Goal: Task Accomplishment & Management: Use online tool/utility

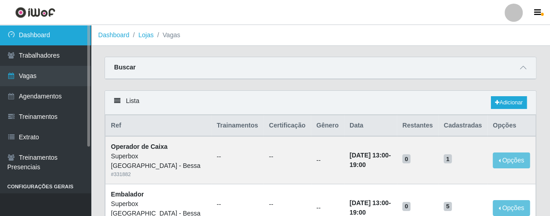
click at [50, 36] on link "Dashboard" at bounding box center [45, 35] width 91 height 20
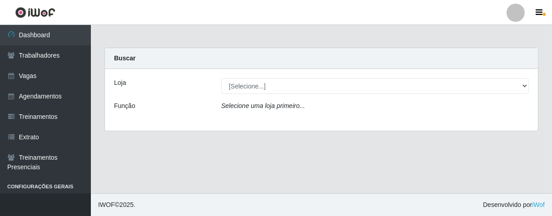
click at [210, 90] on div "Loja" at bounding box center [160, 86] width 107 height 16
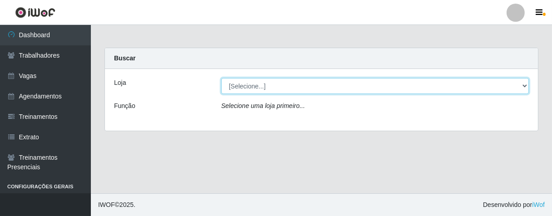
click at [279, 89] on select "[Selecione...] Superbox [GEOGRAPHIC_DATA] - Bessa" at bounding box center [375, 86] width 308 height 16
select select "206"
click at [221, 78] on select "[Selecione...] Superbox [GEOGRAPHIC_DATA] - Bessa" at bounding box center [375, 86] width 308 height 16
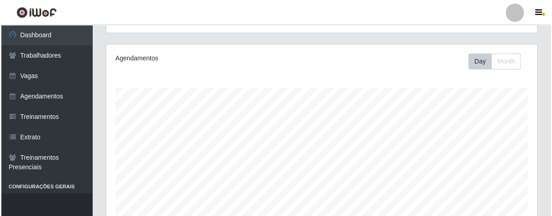
scroll to position [353, 0]
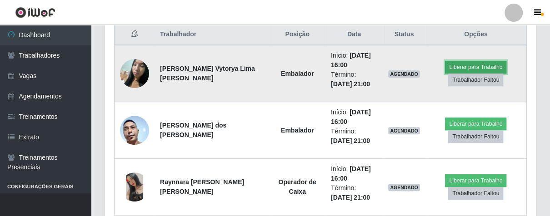
click at [478, 67] on button "Liberar para Trabalho" at bounding box center [475, 67] width 61 height 13
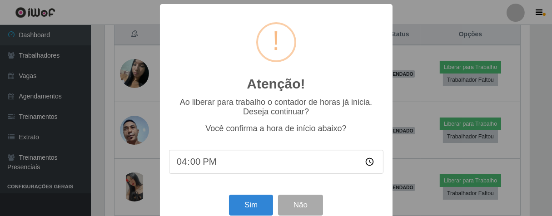
scroll to position [188, 426]
click at [250, 206] on button "Sim" at bounding box center [251, 205] width 44 height 21
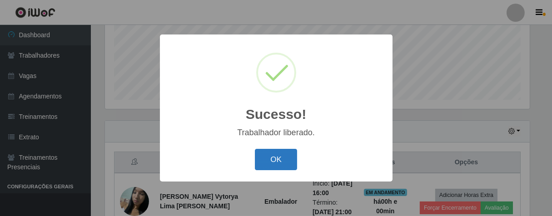
click at [272, 168] on button "OK" at bounding box center [276, 159] width 42 height 21
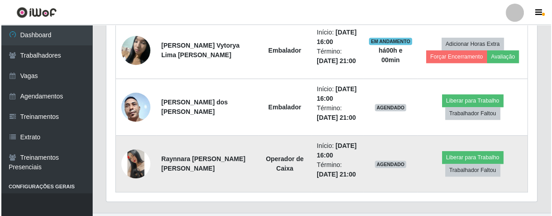
scroll to position [188, 431]
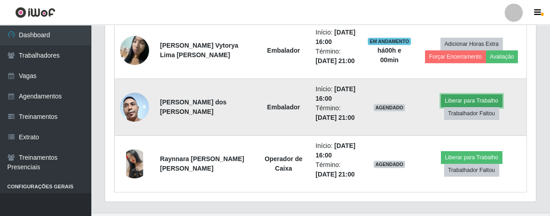
click at [441, 99] on button "Liberar para Trabalho" at bounding box center [471, 101] width 61 height 13
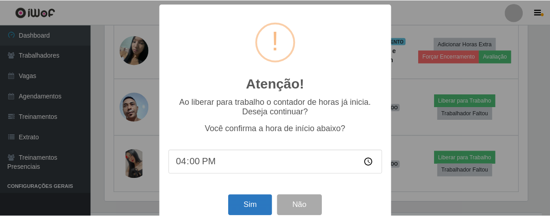
scroll to position [20, 0]
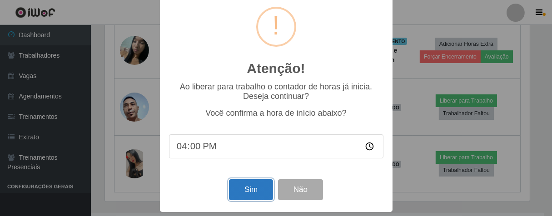
click at [236, 186] on button "Sim" at bounding box center [251, 190] width 44 height 21
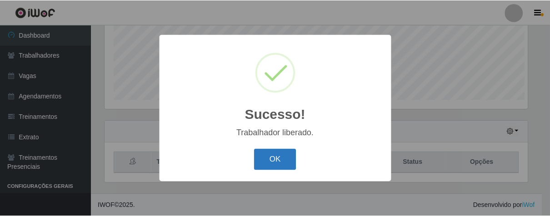
scroll to position [188, 426]
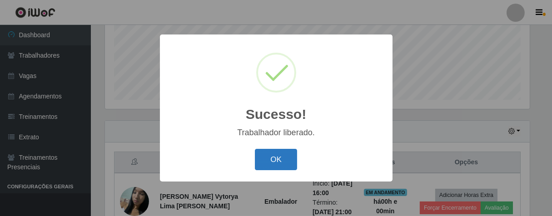
click at [264, 162] on button "OK" at bounding box center [276, 159] width 42 height 21
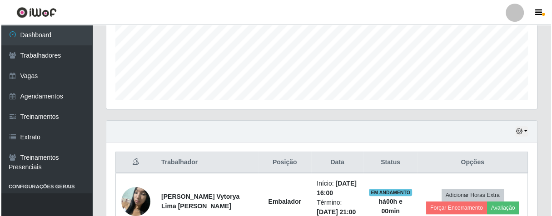
scroll to position [395, 0]
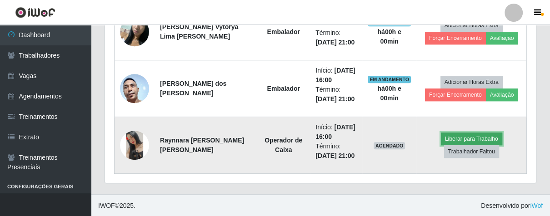
click at [461, 136] on button "Liberar para Trabalho" at bounding box center [471, 139] width 61 height 13
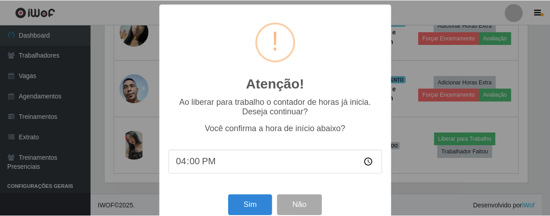
scroll to position [20, 0]
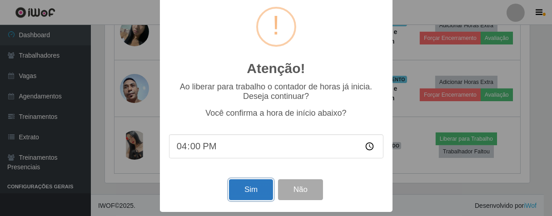
click at [255, 189] on button "Sim" at bounding box center [251, 190] width 44 height 21
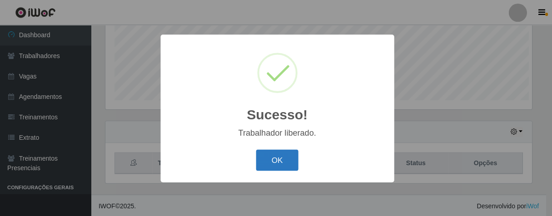
scroll to position [0, 0]
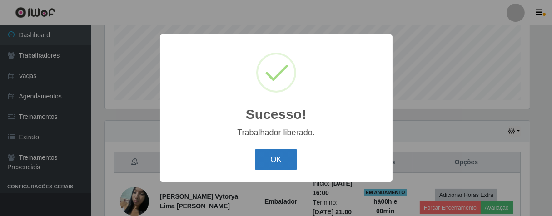
click at [264, 154] on button "OK" at bounding box center [276, 159] width 42 height 21
